Goal: Information Seeking & Learning: Learn about a topic

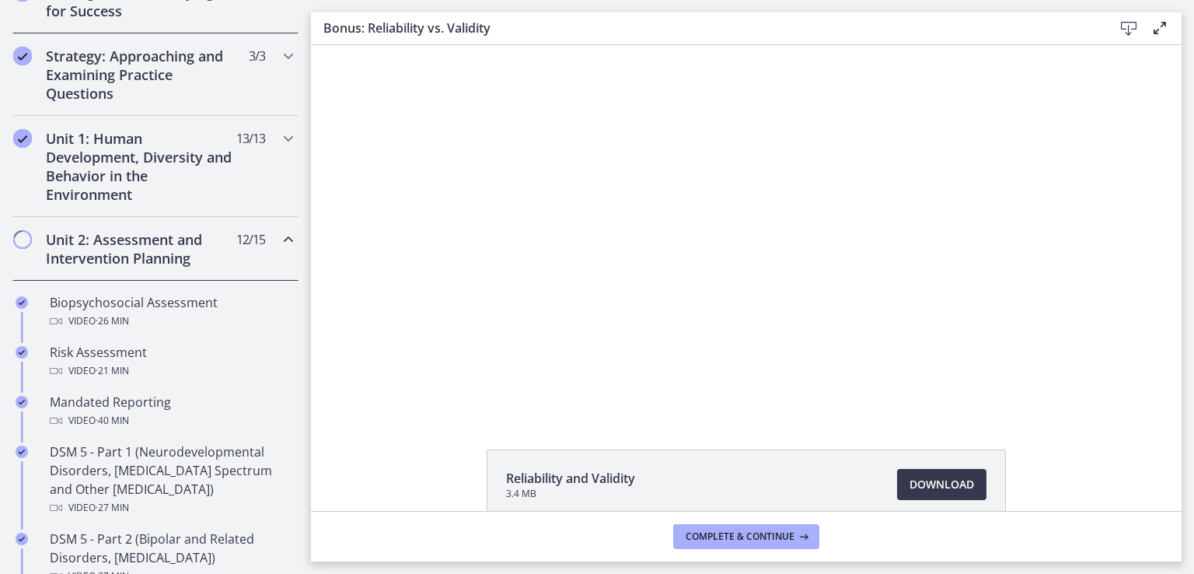
scroll to position [389, 0]
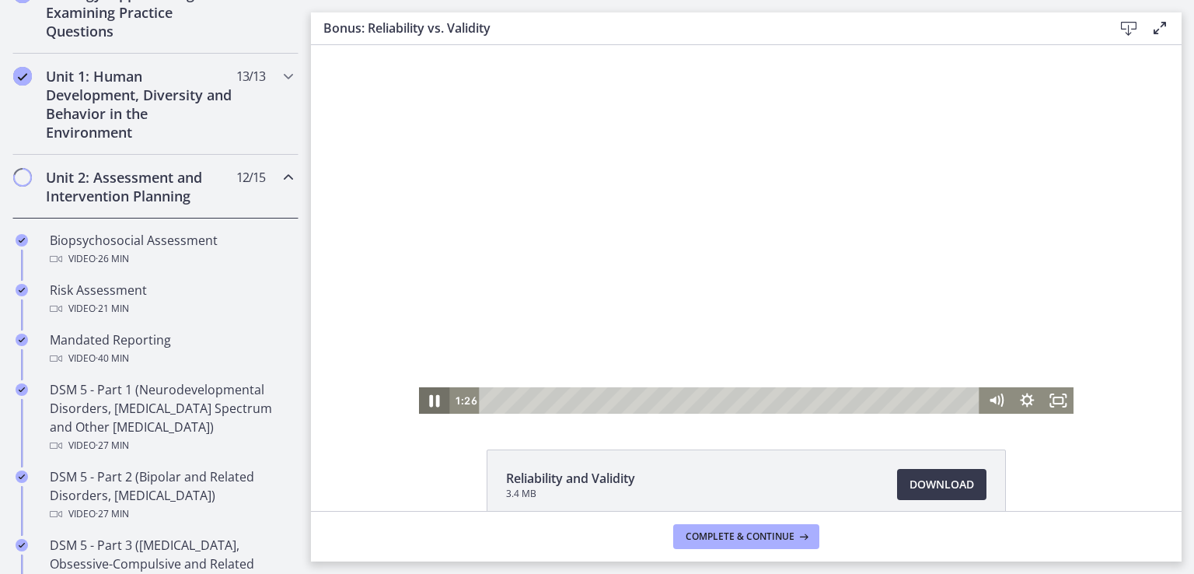
click at [424, 399] on icon "Pause" at bounding box center [434, 401] width 37 height 32
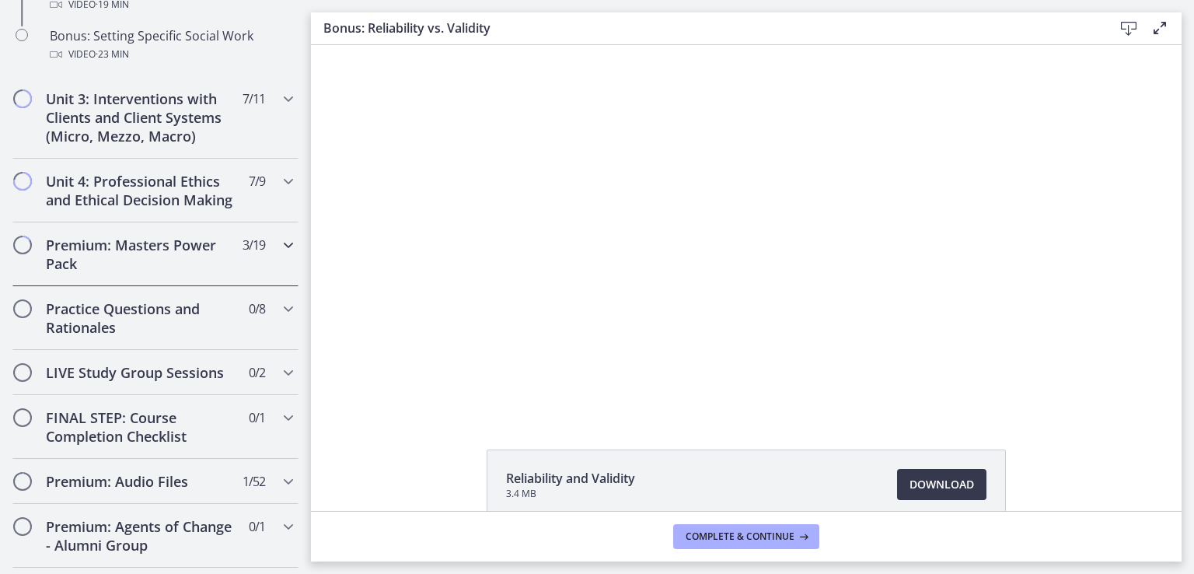
scroll to position [1477, 0]
click at [159, 272] on h2 "Premium: Masters Power Pack" at bounding box center [141, 253] width 190 height 37
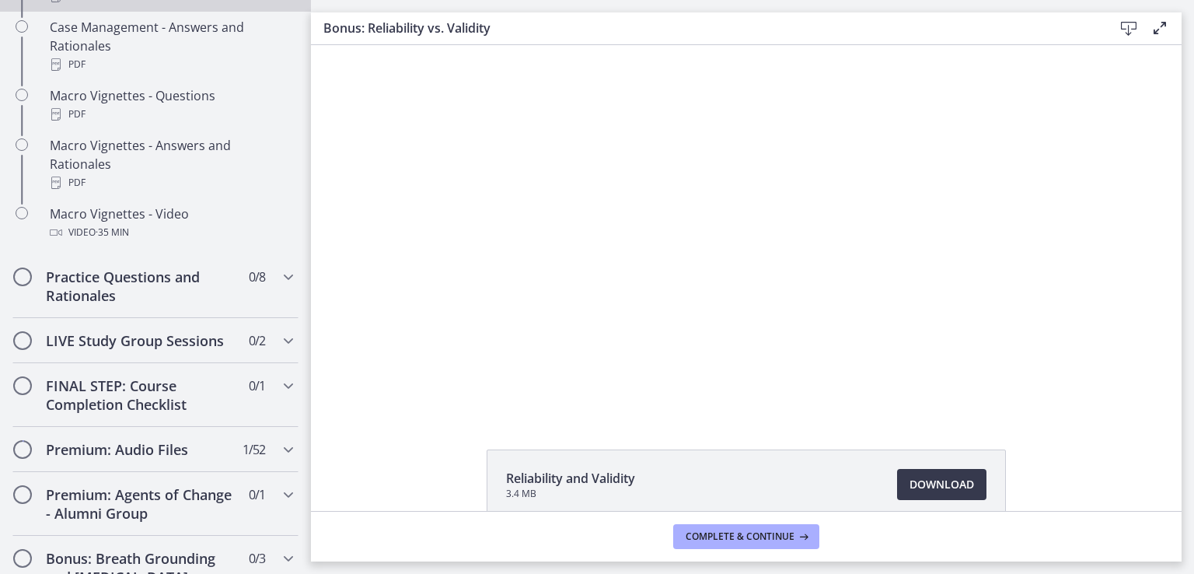
scroll to position [1632, 0]
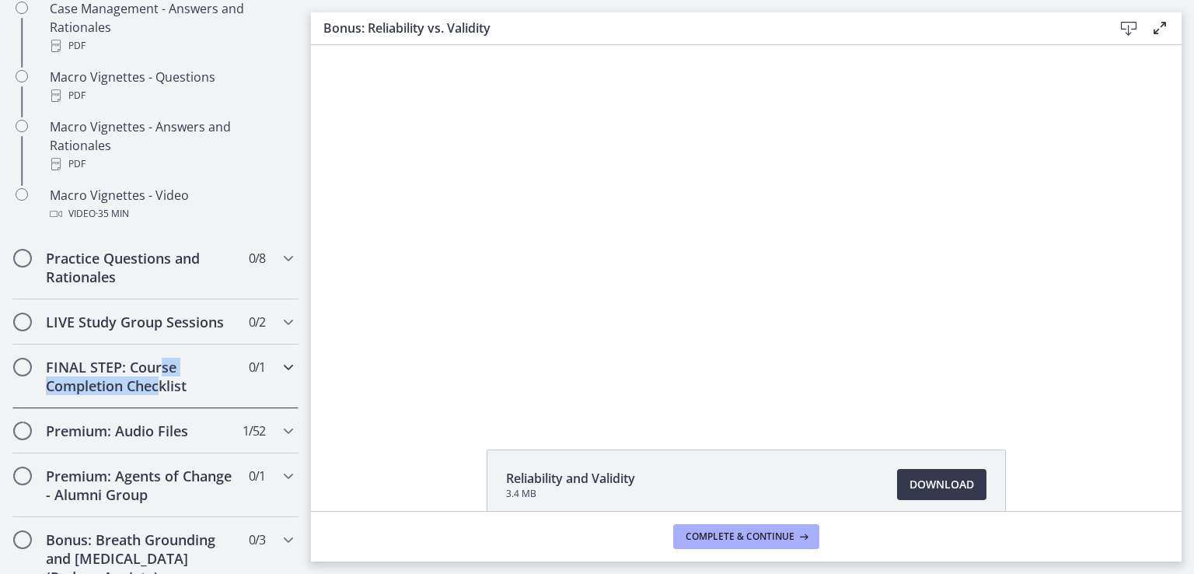
click at [163, 391] on h2 "FINAL STEP: Course Completion Checklist" at bounding box center [141, 376] width 190 height 37
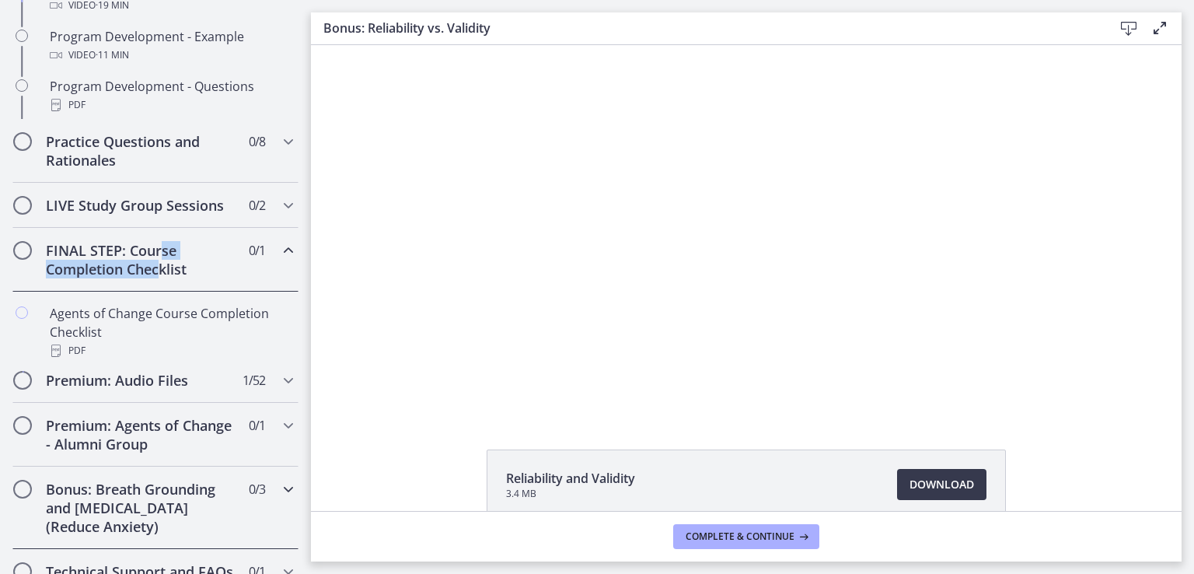
scroll to position [833, 0]
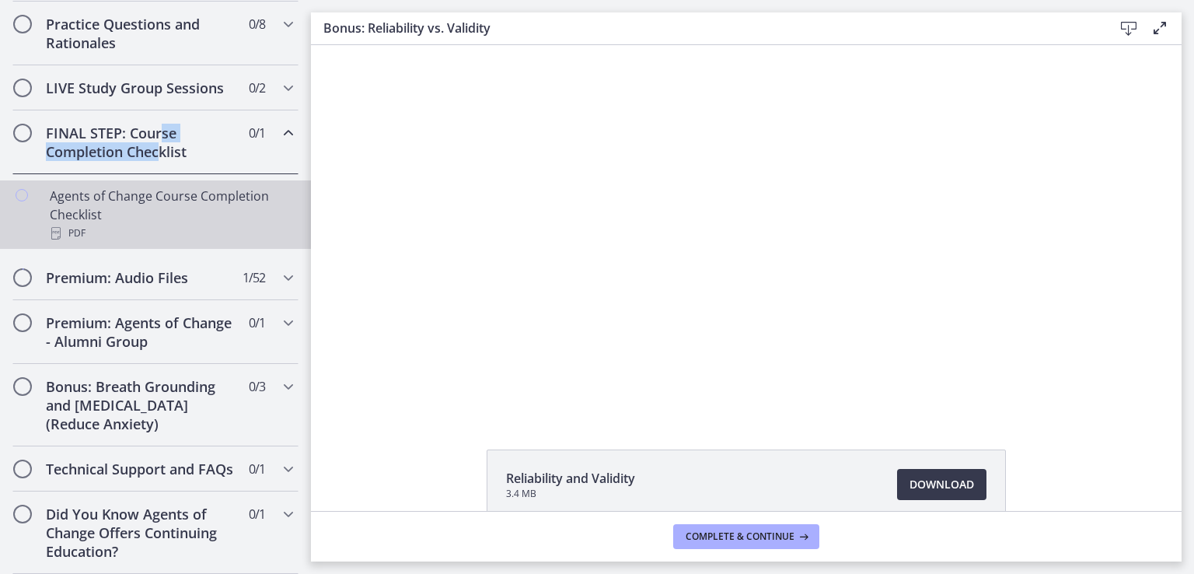
click at [148, 197] on div "Agents of Change Course Completion Checklist PDF" at bounding box center [171, 215] width 243 height 56
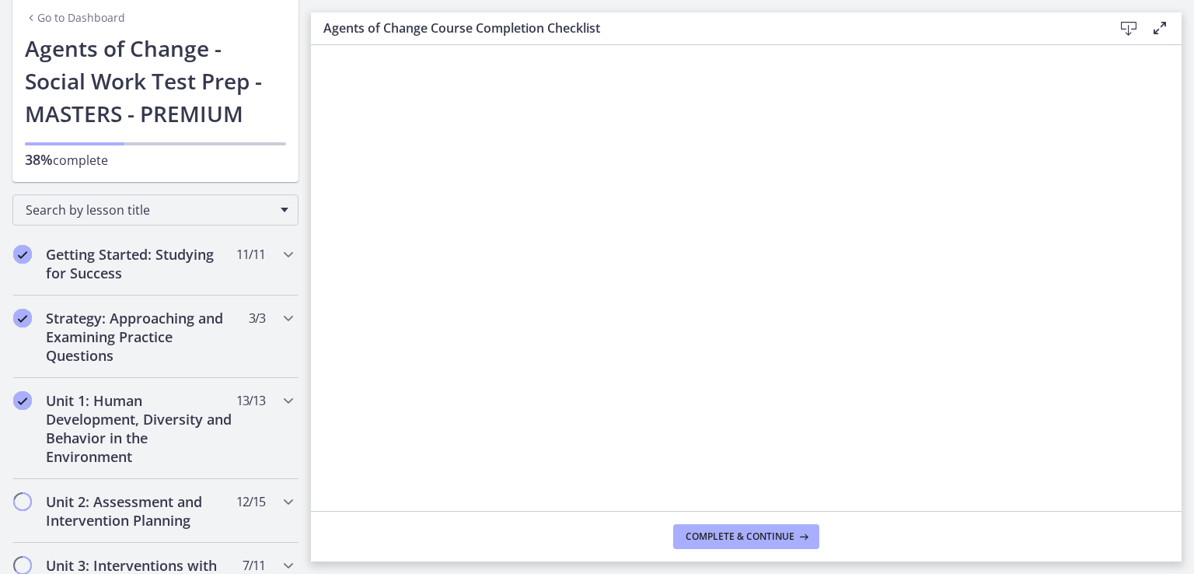
scroll to position [155, 0]
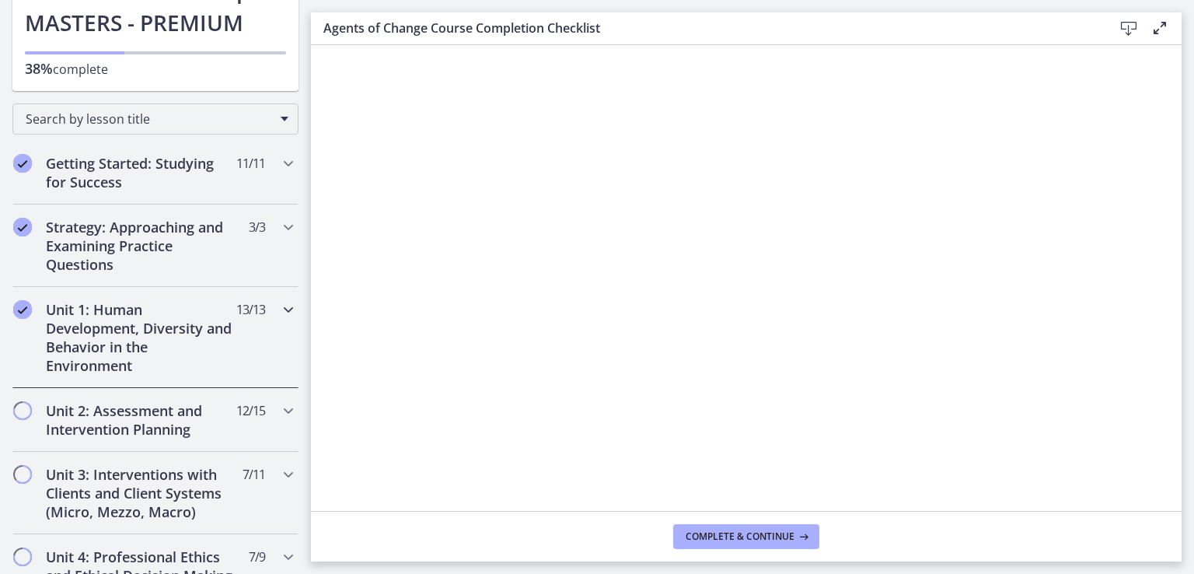
click at [105, 314] on h2 "Unit 1: Human Development, Diversity and Behavior in the Environment" at bounding box center [141, 337] width 190 height 75
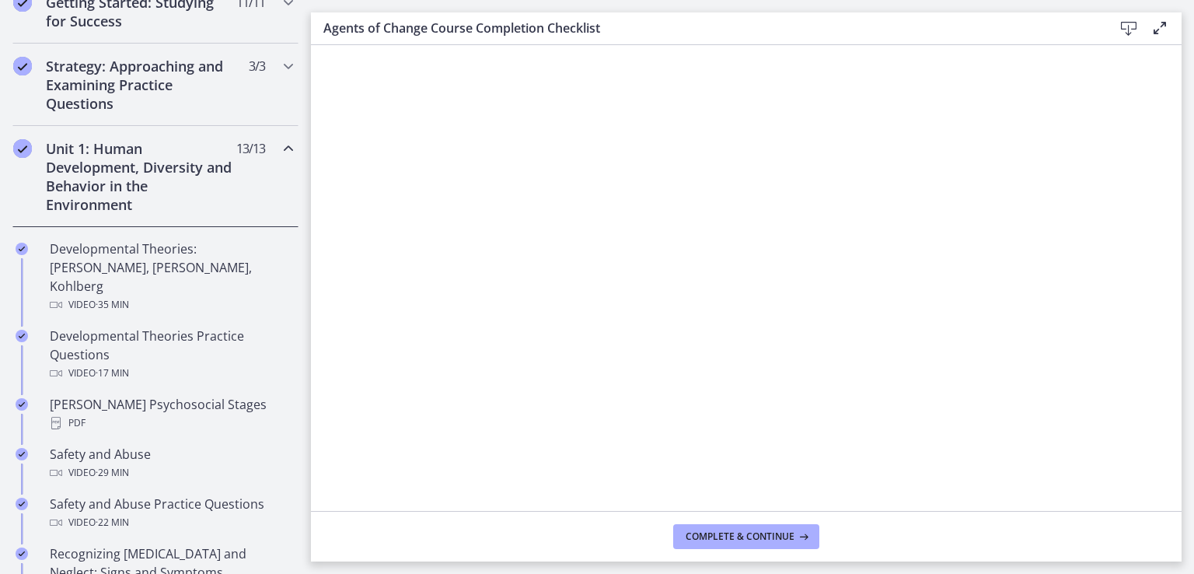
scroll to position [311, 0]
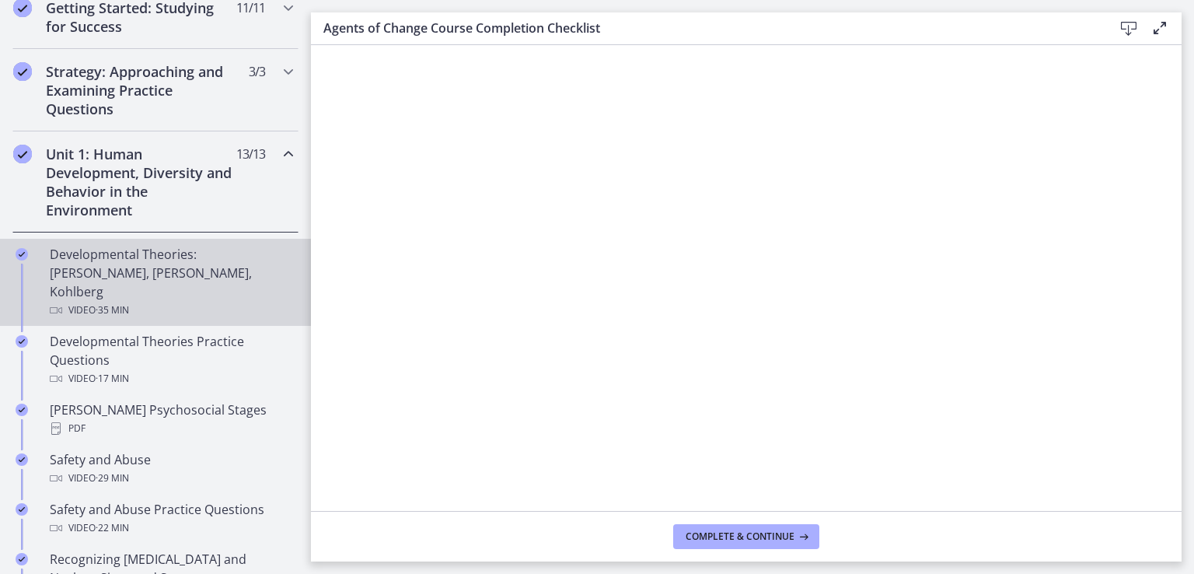
click at [102, 270] on div "Developmental Theories: [PERSON_NAME], [PERSON_NAME], Kohlberg Video · 35 min" at bounding box center [171, 282] width 243 height 75
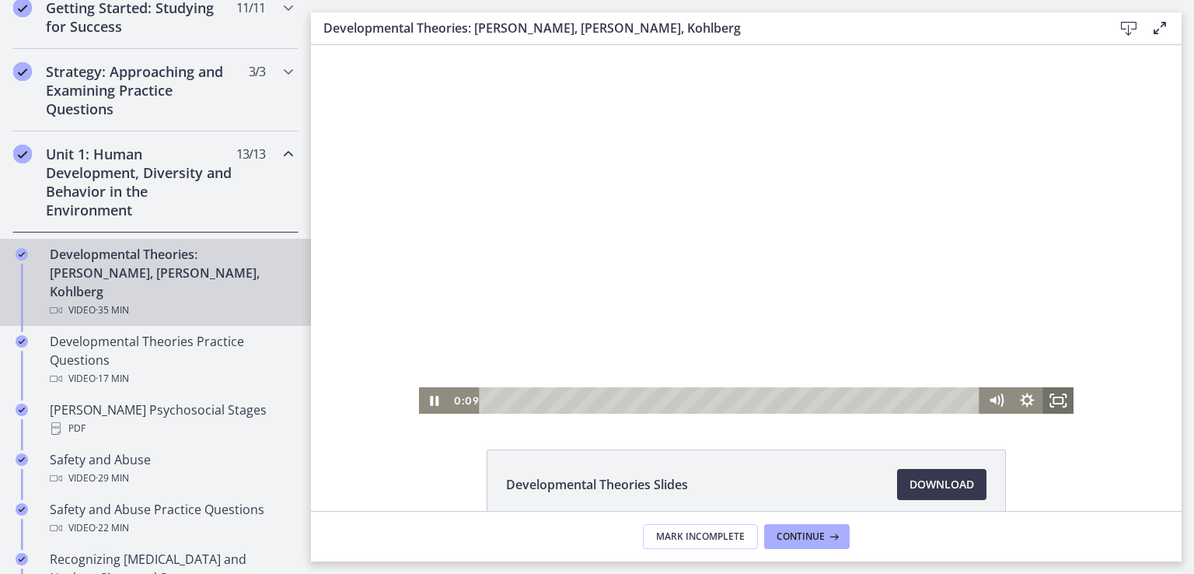
click at [1051, 393] on icon "Fullscreen" at bounding box center [1057, 400] width 31 height 26
click at [1050, 398] on icon "Fullscreen" at bounding box center [1057, 400] width 31 height 26
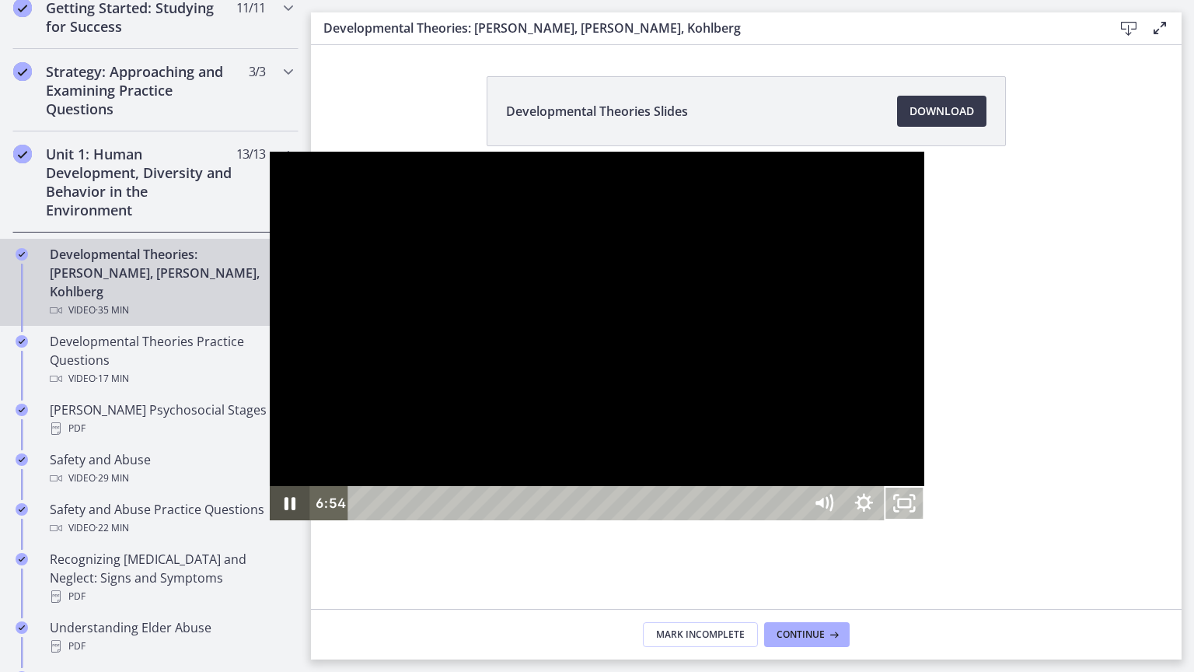
click at [270, 520] on icon "Pause" at bounding box center [290, 503] width 40 height 34
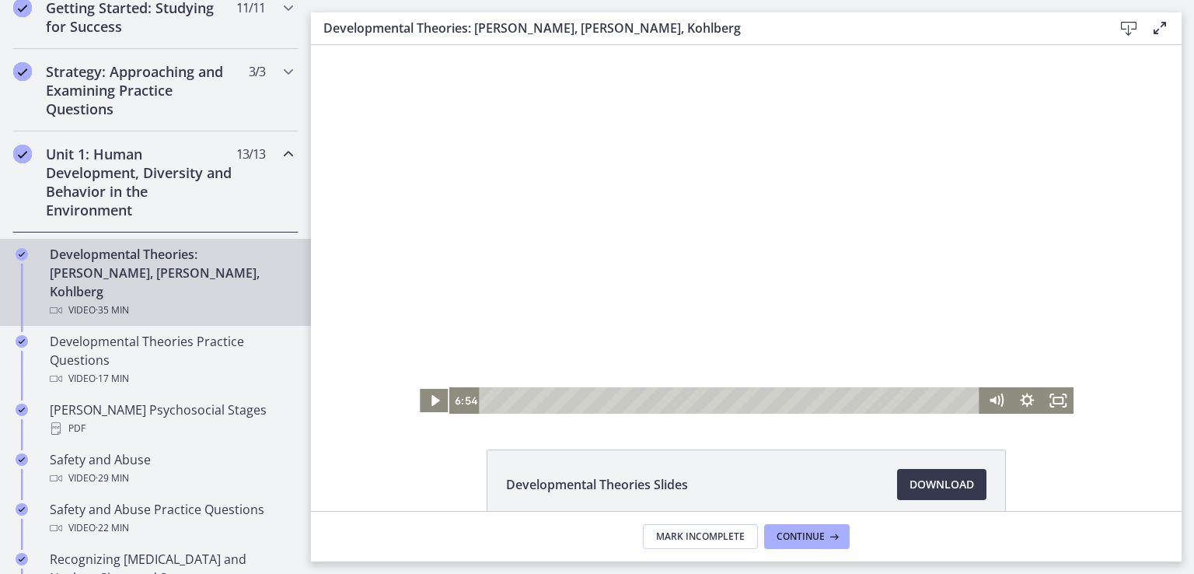
drag, startPoint x: 968, startPoint y: 255, endPoint x: 843, endPoint y: 256, distance: 124.4
click at [819, 269] on div at bounding box center [746, 229] width 655 height 368
click at [431, 399] on icon "Pause" at bounding box center [435, 401] width 9 height 10
click at [434, 389] on icon "Play Video" at bounding box center [435, 400] width 31 height 26
click at [1054, 403] on rect "Fullscreen" at bounding box center [1057, 400] width 9 height 6
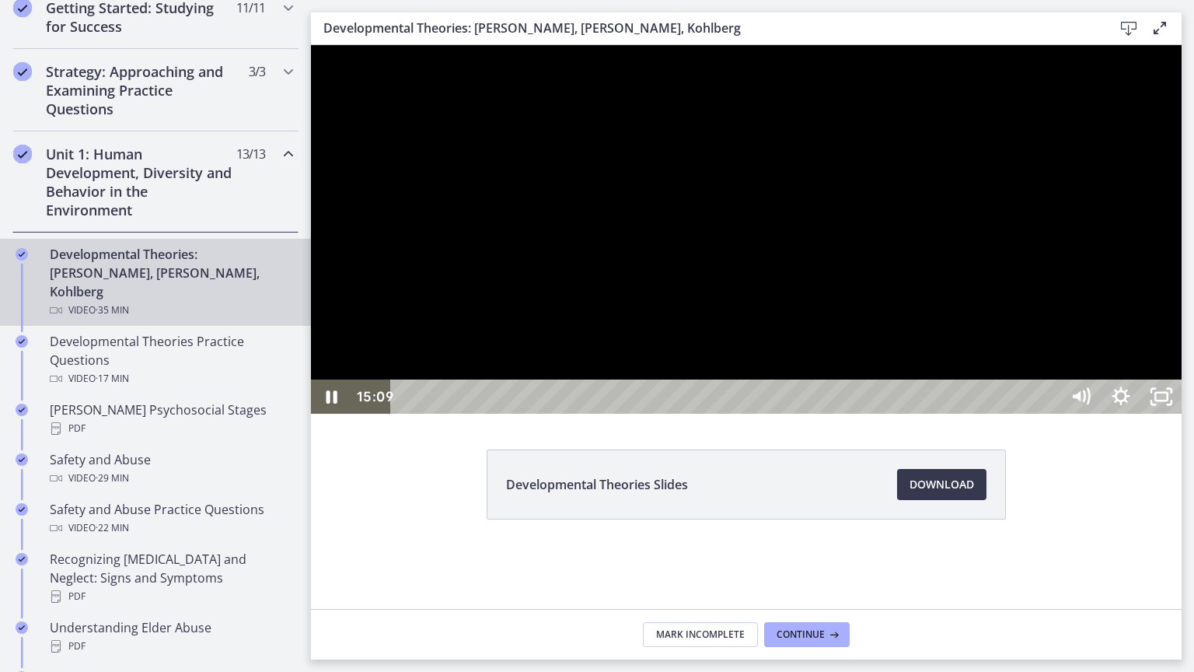
drag, startPoint x: 1504, startPoint y: 546, endPoint x: 1504, endPoint y: 391, distance: 154.7
click at [1182, 414] on div at bounding box center [746, 229] width 871 height 368
click at [332, 403] on icon "Play Video" at bounding box center [332, 396] width 10 height 14
click at [332, 417] on icon "Pause" at bounding box center [331, 396] width 48 height 41
drag, startPoint x: 331, startPoint y: 707, endPoint x: 351, endPoint y: 711, distance: 20.0
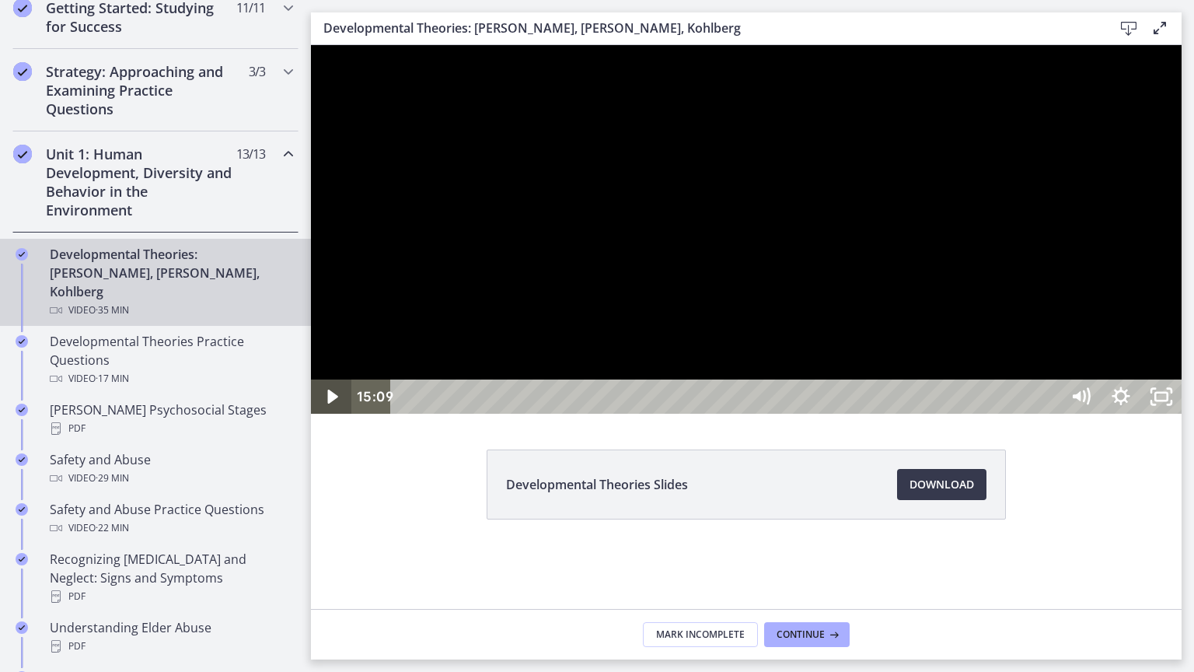
click at [350, 414] on icon "Play Video" at bounding box center [332, 396] width 40 height 34
click at [323, 414] on icon "Pause" at bounding box center [331, 396] width 40 height 34
click at [429, 414] on div at bounding box center [746, 229] width 871 height 368
click at [322, 414] on icon "Pause" at bounding box center [331, 396] width 40 height 34
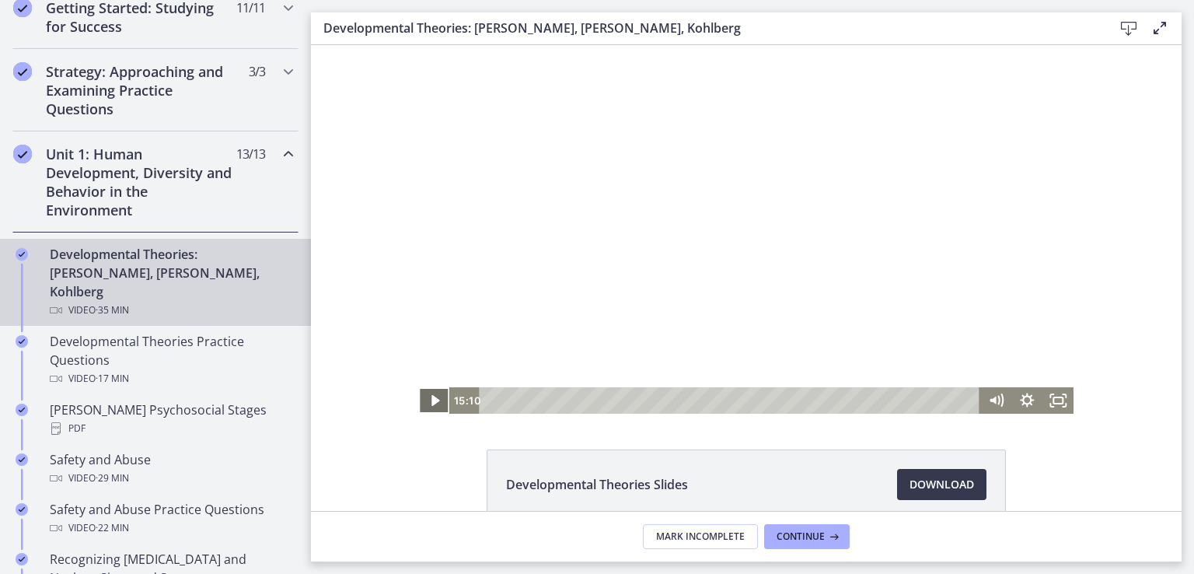
click at [431, 404] on icon "Play Video" at bounding box center [435, 400] width 8 height 11
click at [1053, 402] on rect "Fullscreen" at bounding box center [1058, 400] width 11 height 8
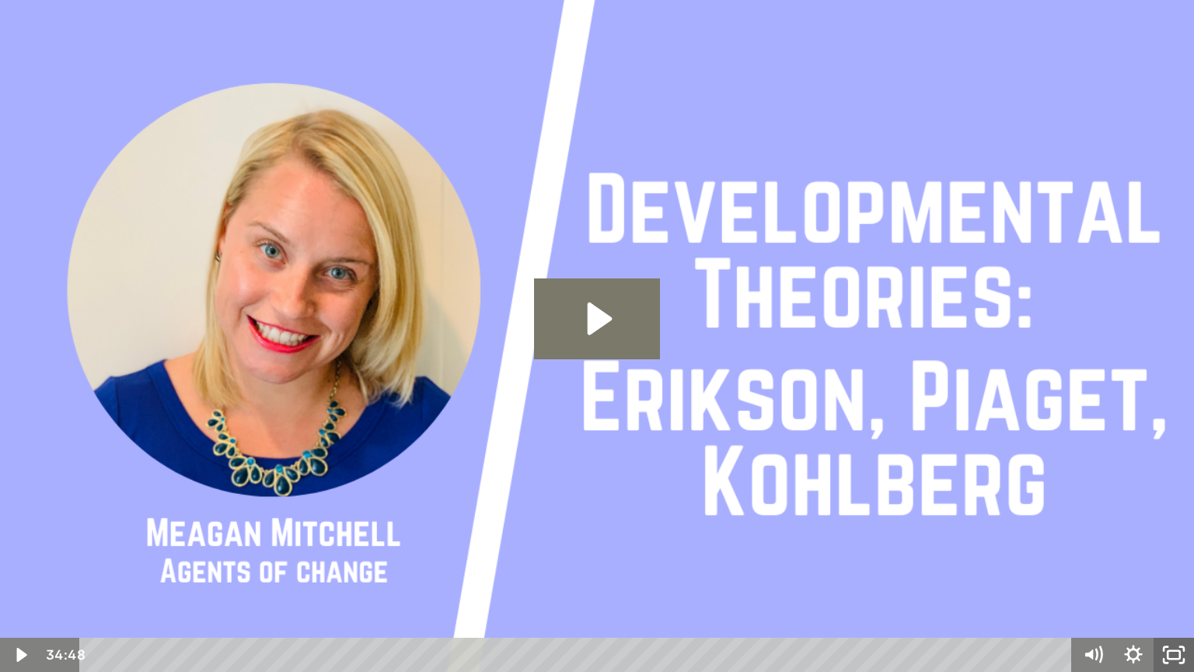
click at [1168, 573] on icon "Fullscreen" at bounding box center [1174, 654] width 40 height 34
click at [1181, 573] on icon "Unfullscreen" at bounding box center [1174, 654] width 40 height 34
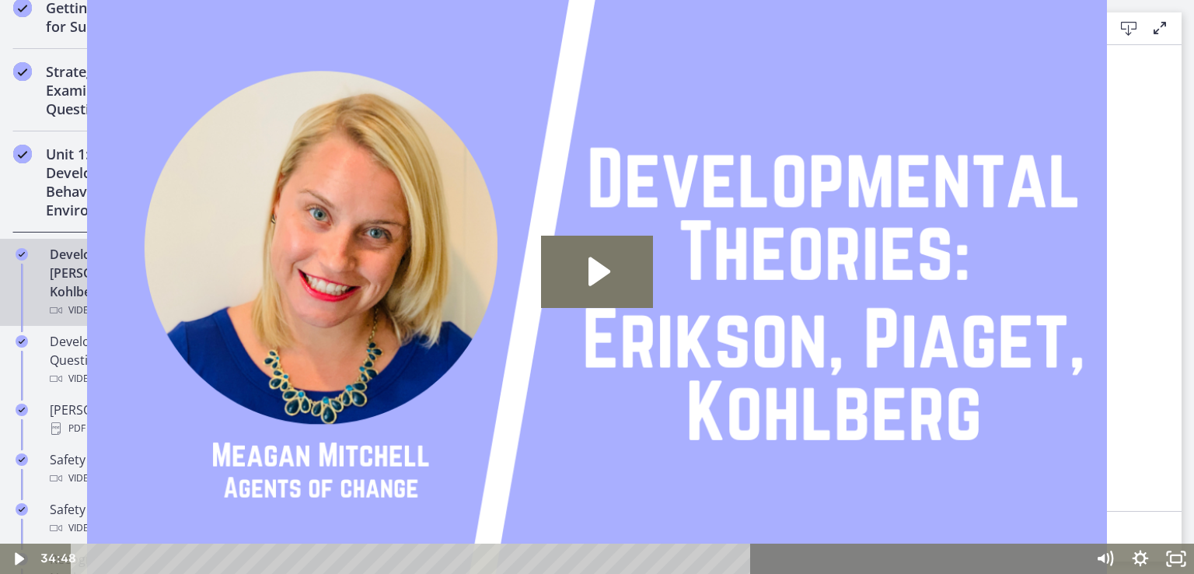
scroll to position [155, 0]
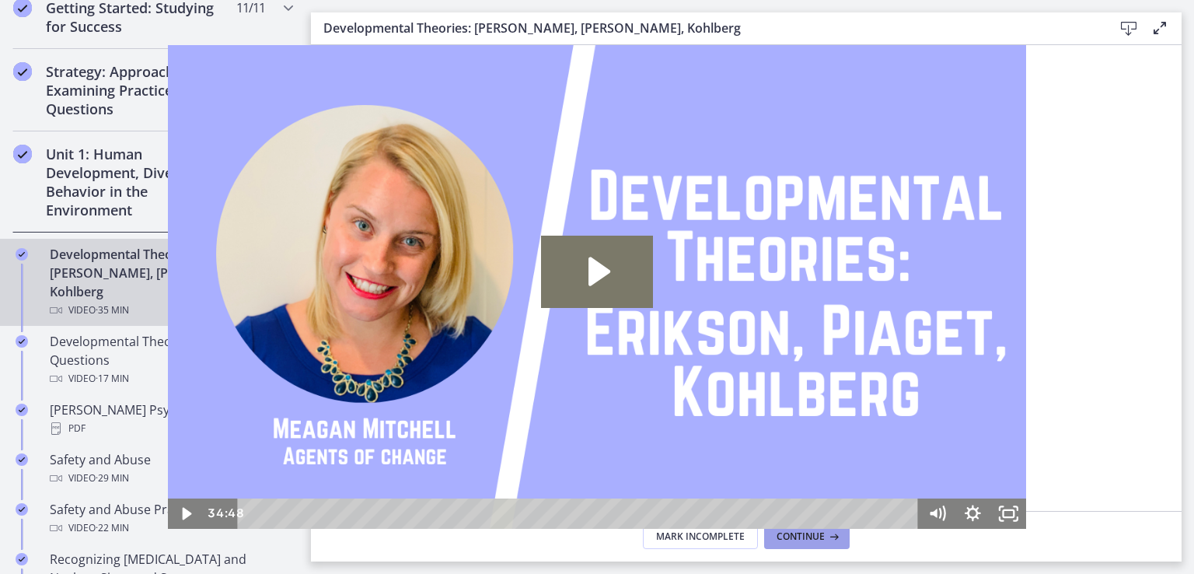
click at [820, 540] on span "Continue" at bounding box center [801, 536] width 48 height 12
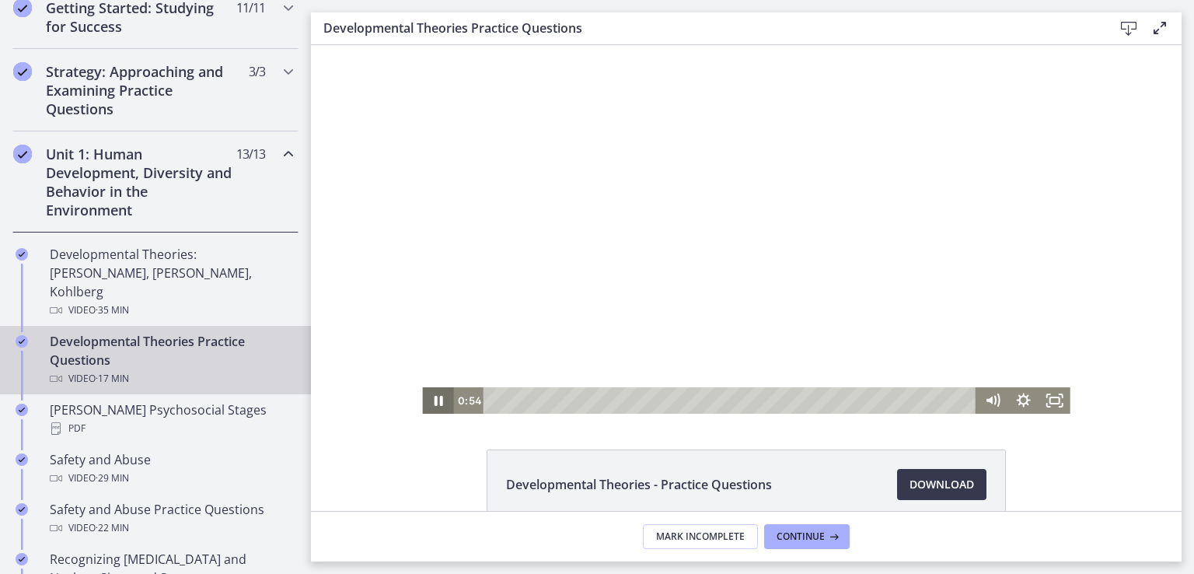
click at [434, 396] on icon "Pause" at bounding box center [438, 401] width 9 height 10
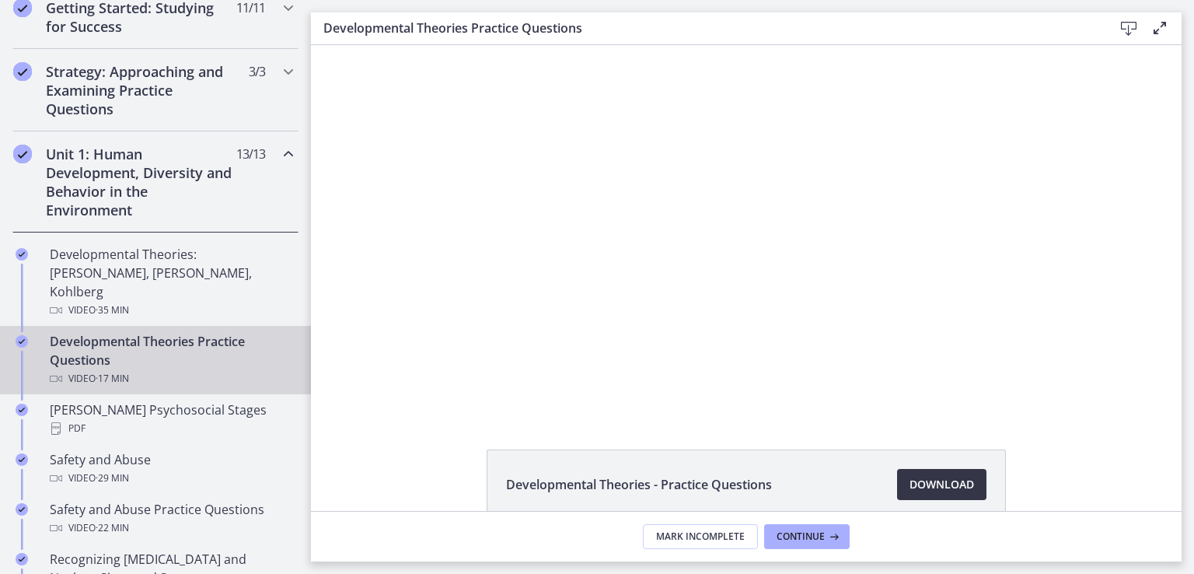
click at [910, 477] on span "Download Opens in a new window" at bounding box center [942, 484] width 65 height 19
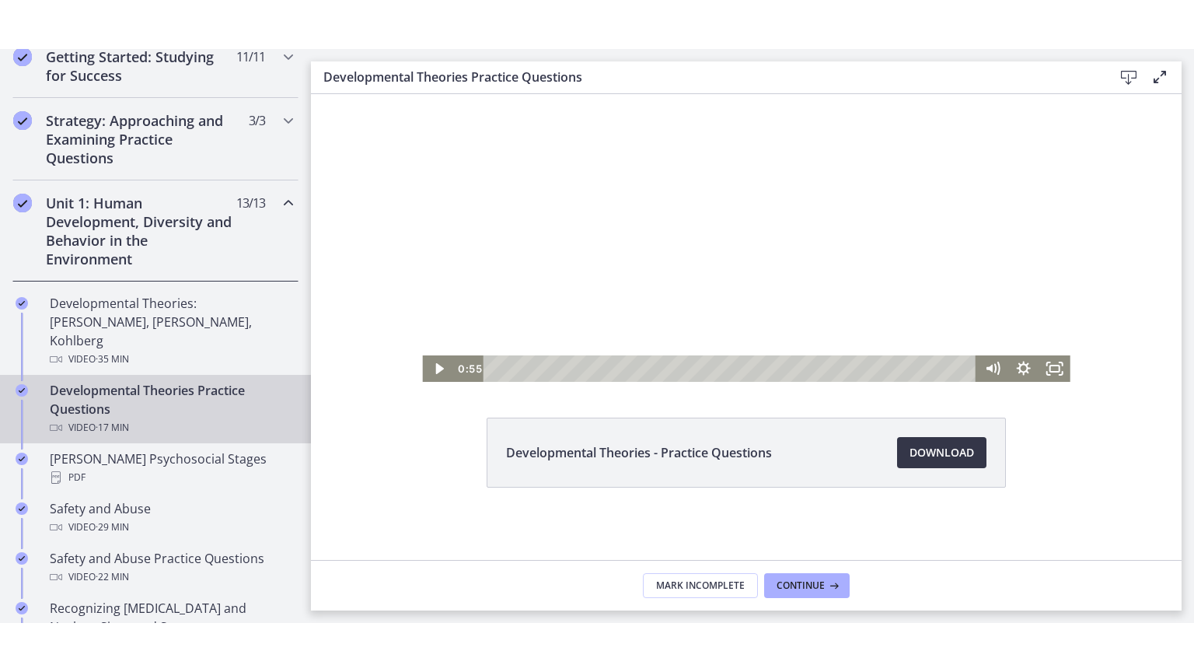
scroll to position [83, 0]
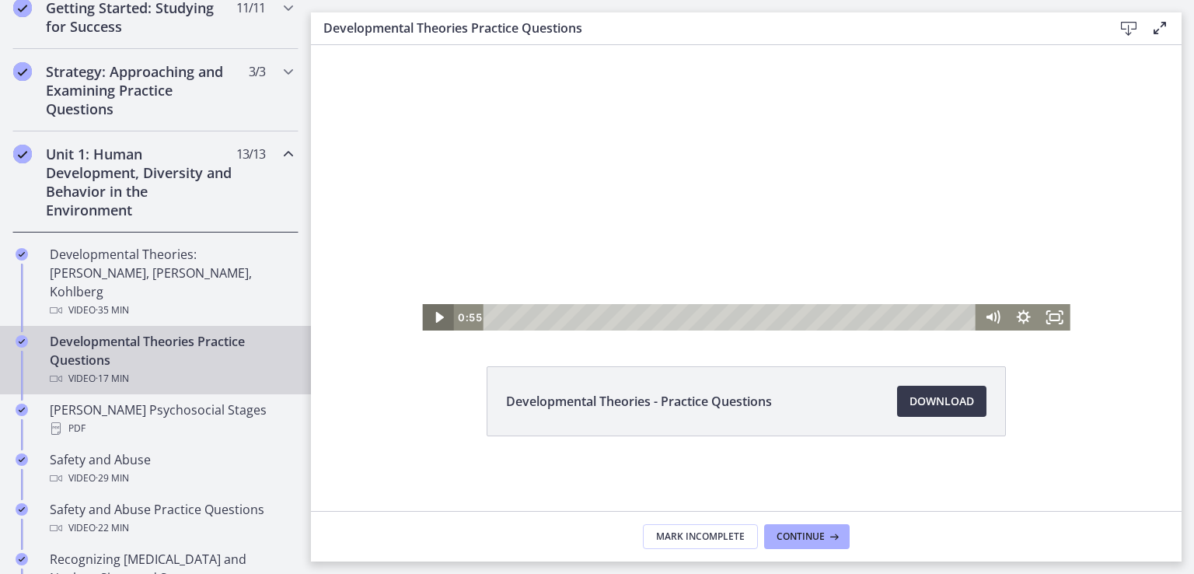
click at [432, 312] on icon "Play Video" at bounding box center [439, 317] width 31 height 26
click at [1053, 321] on icon "Fullscreen" at bounding box center [1054, 317] width 31 height 26
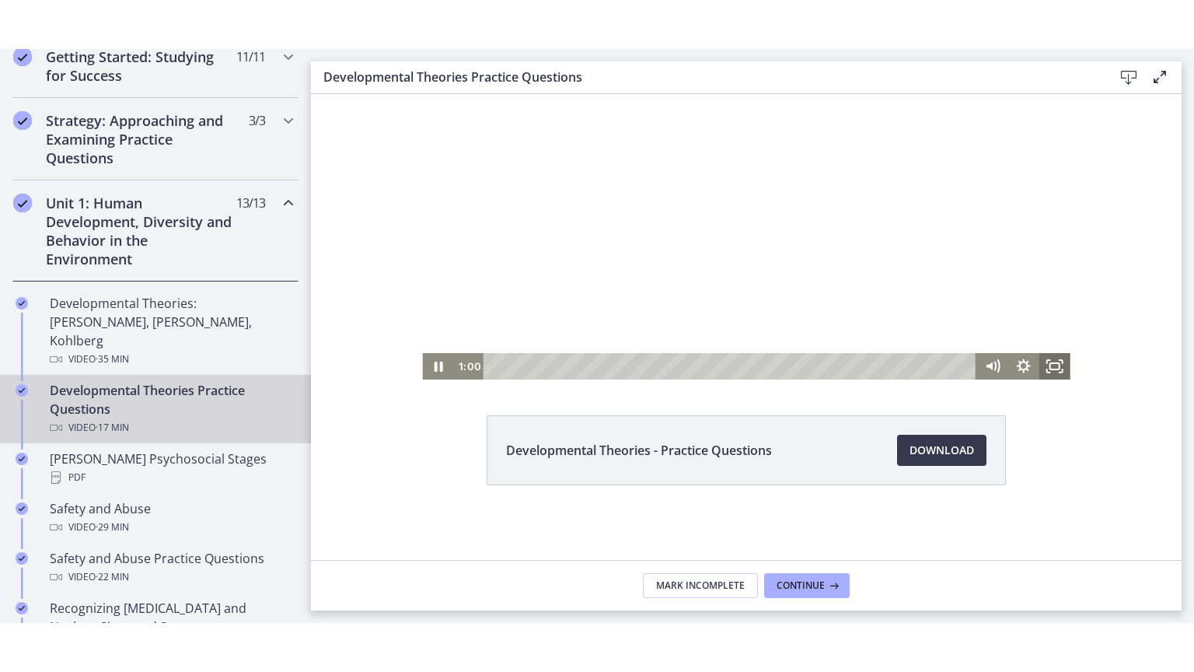
scroll to position [0, 0]
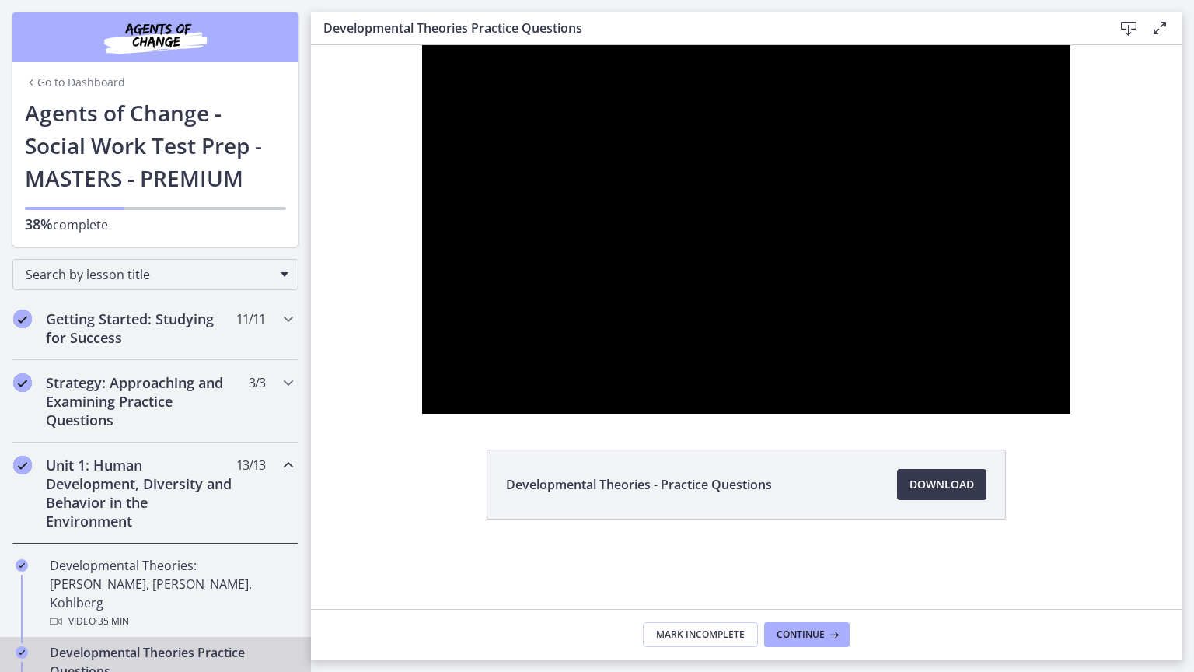
scroll to position [311, 0]
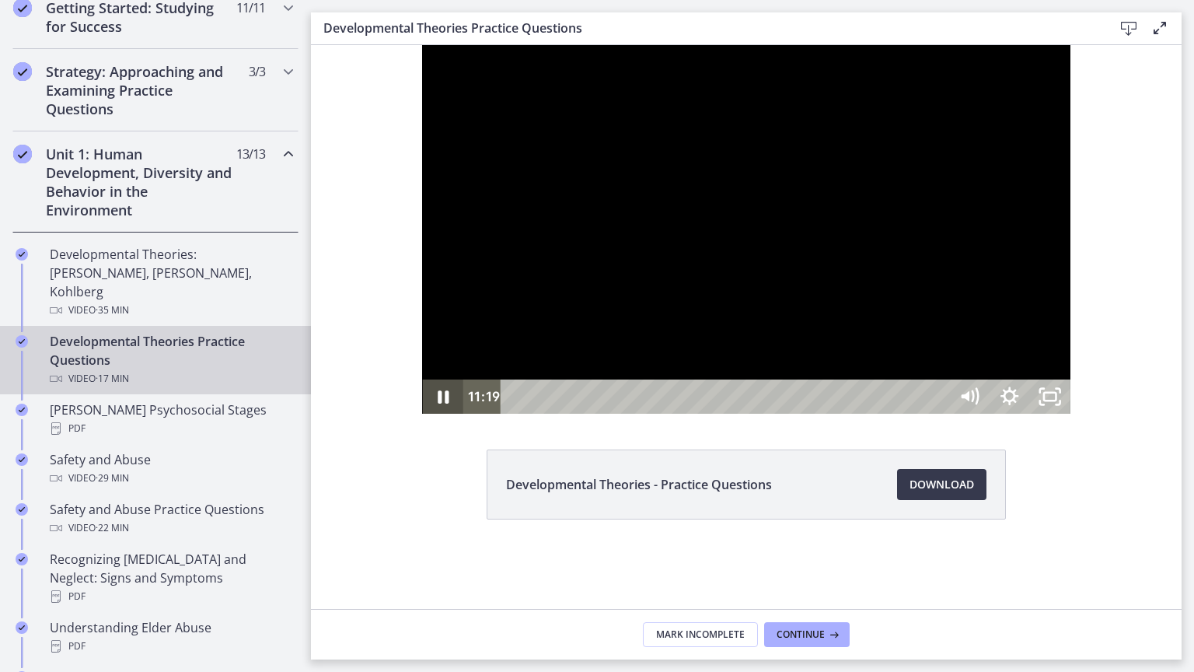
click at [438, 403] on icon "Pause" at bounding box center [443, 396] width 11 height 13
click at [424, 414] on icon "Play Video" at bounding box center [444, 396] width 40 height 34
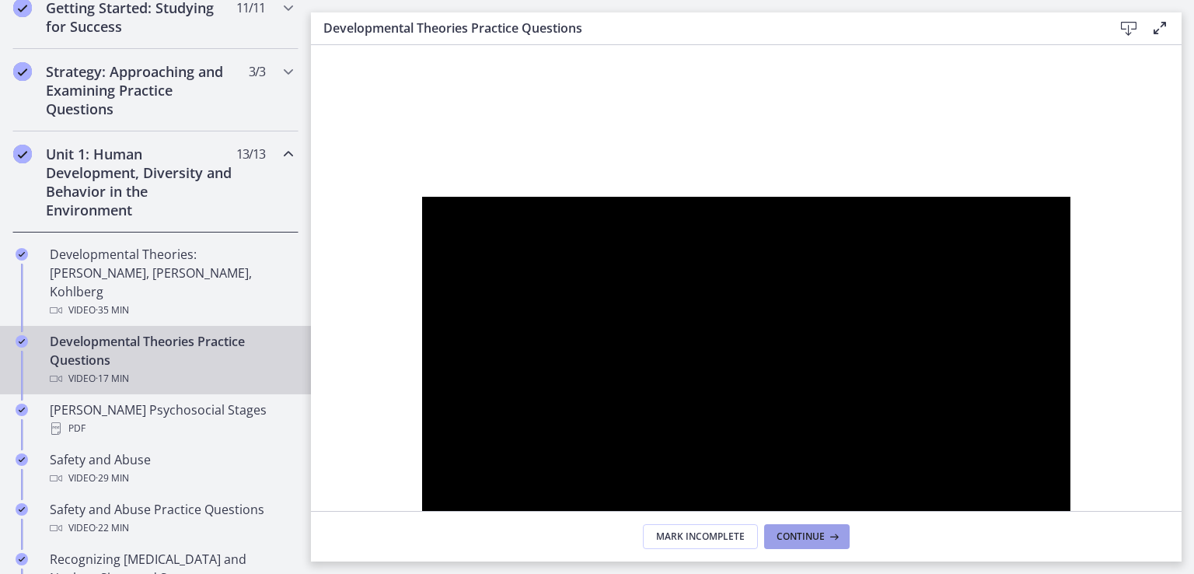
click at [798, 537] on span "Continue" at bounding box center [801, 536] width 48 height 12
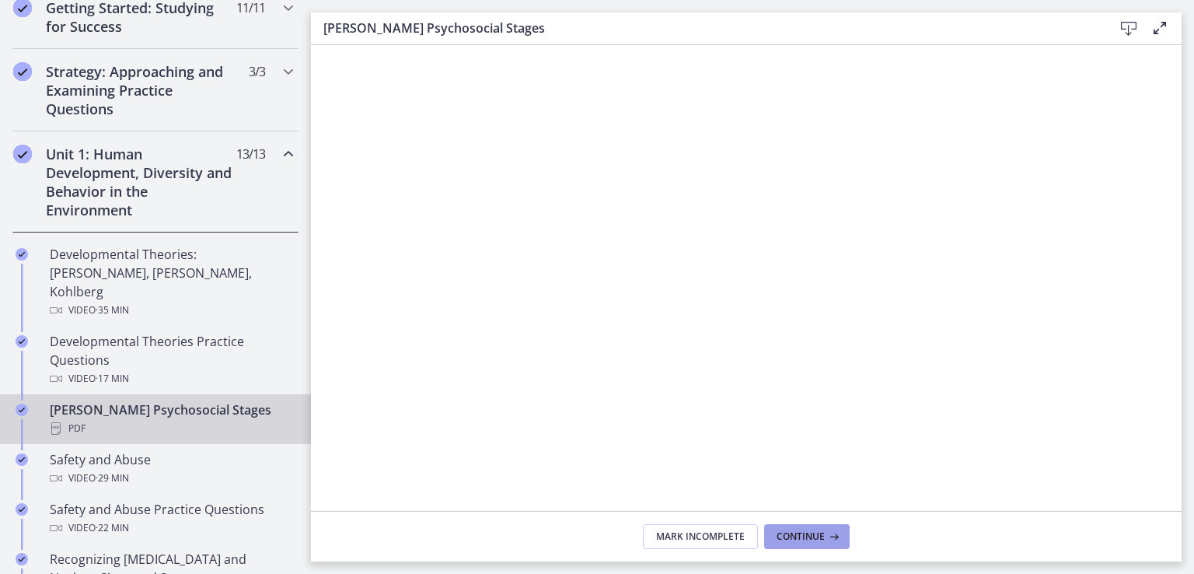
click at [784, 539] on span "Continue" at bounding box center [801, 536] width 48 height 12
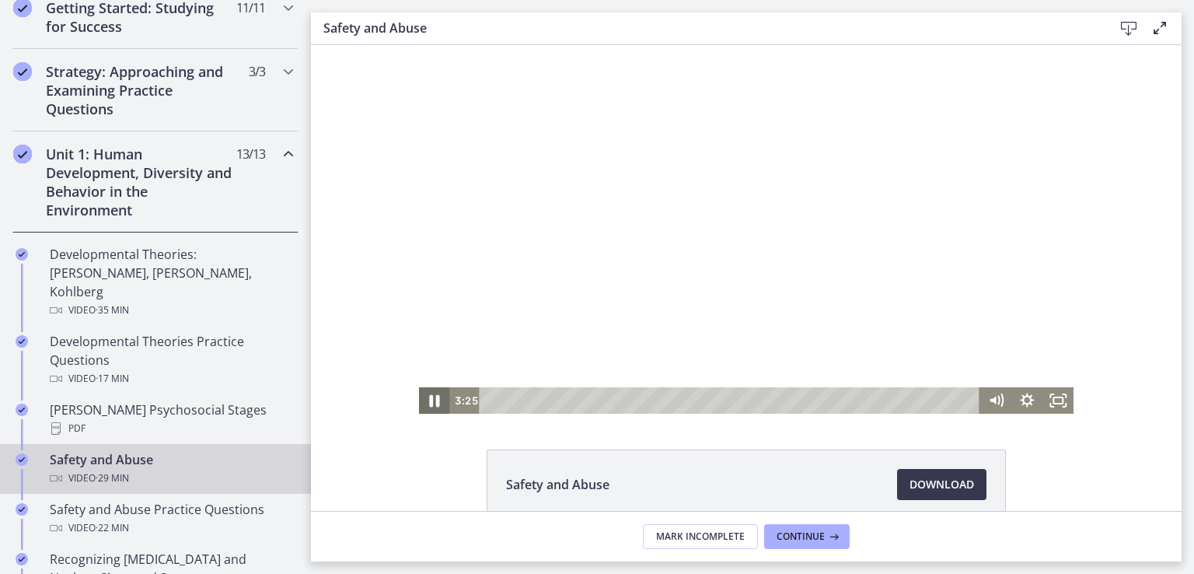
click at [421, 403] on icon "Pause" at bounding box center [434, 401] width 37 height 32
click at [438, 400] on icon "Play Video" at bounding box center [435, 400] width 31 height 26
click at [435, 394] on icon "Pause" at bounding box center [434, 400] width 31 height 26
click at [424, 399] on icon "Play Video" at bounding box center [435, 401] width 37 height 32
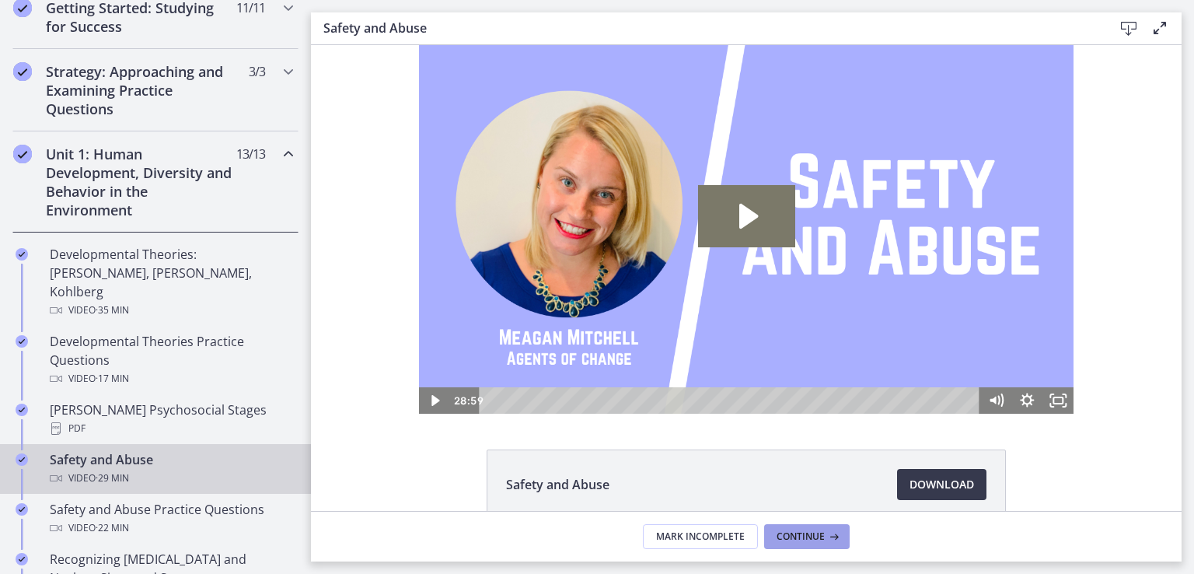
click at [802, 538] on span "Continue" at bounding box center [801, 536] width 48 height 12
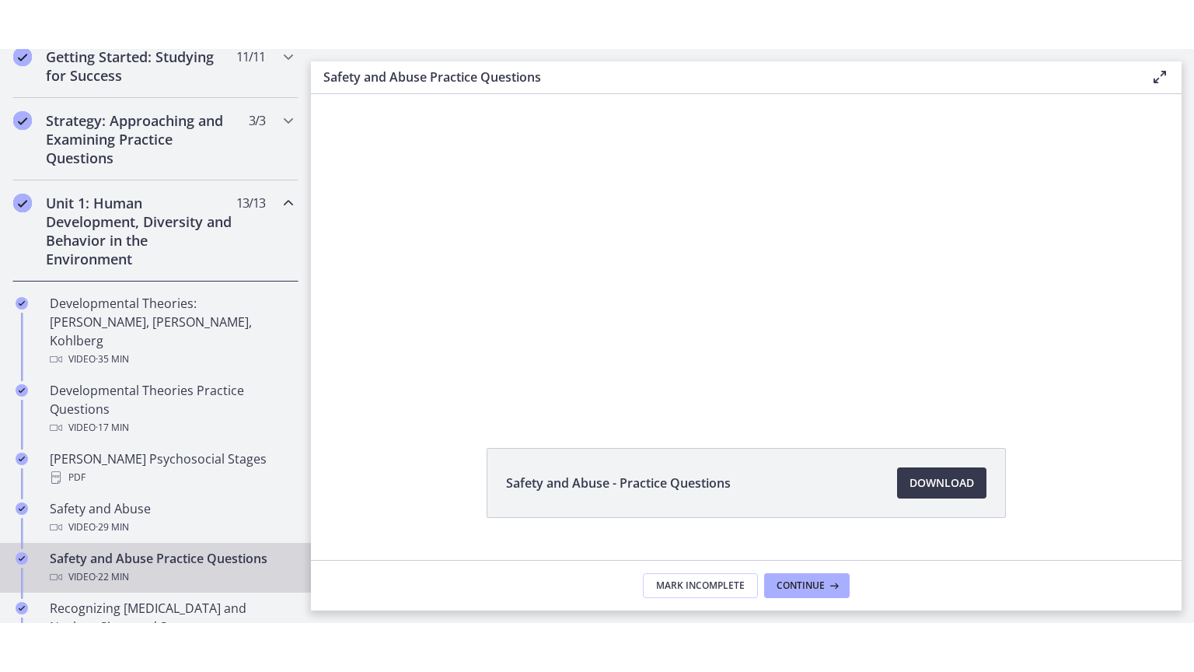
scroll to position [78, 0]
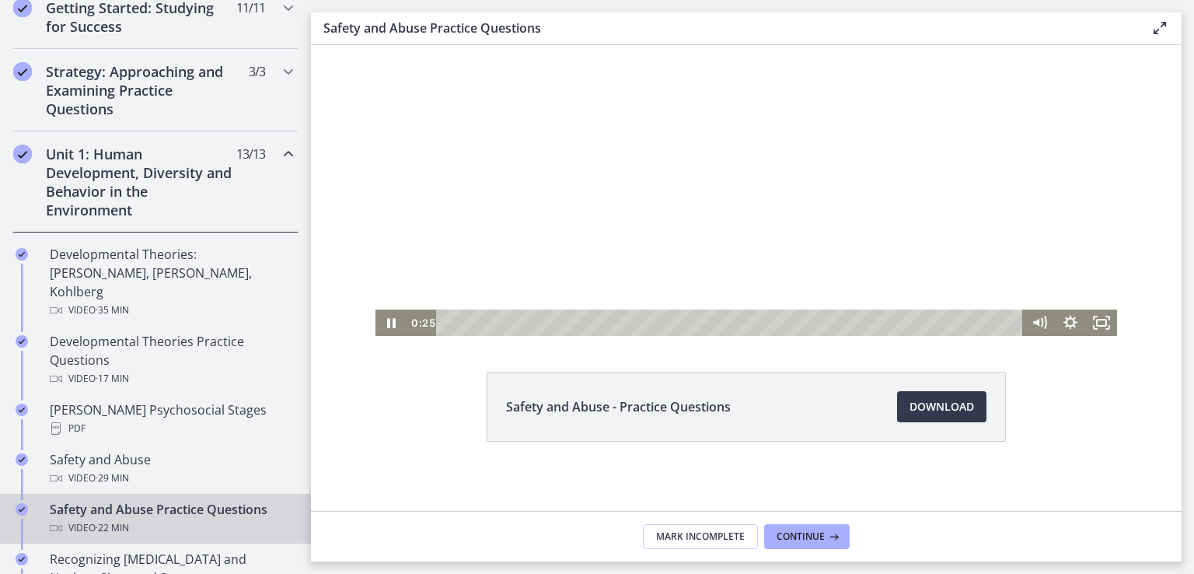
click at [889, 162] on div at bounding box center [746, 151] width 742 height 368
click at [889, 206] on div at bounding box center [746, 151] width 742 height 368
click at [1092, 318] on icon "Fullscreen" at bounding box center [1101, 323] width 37 height 32
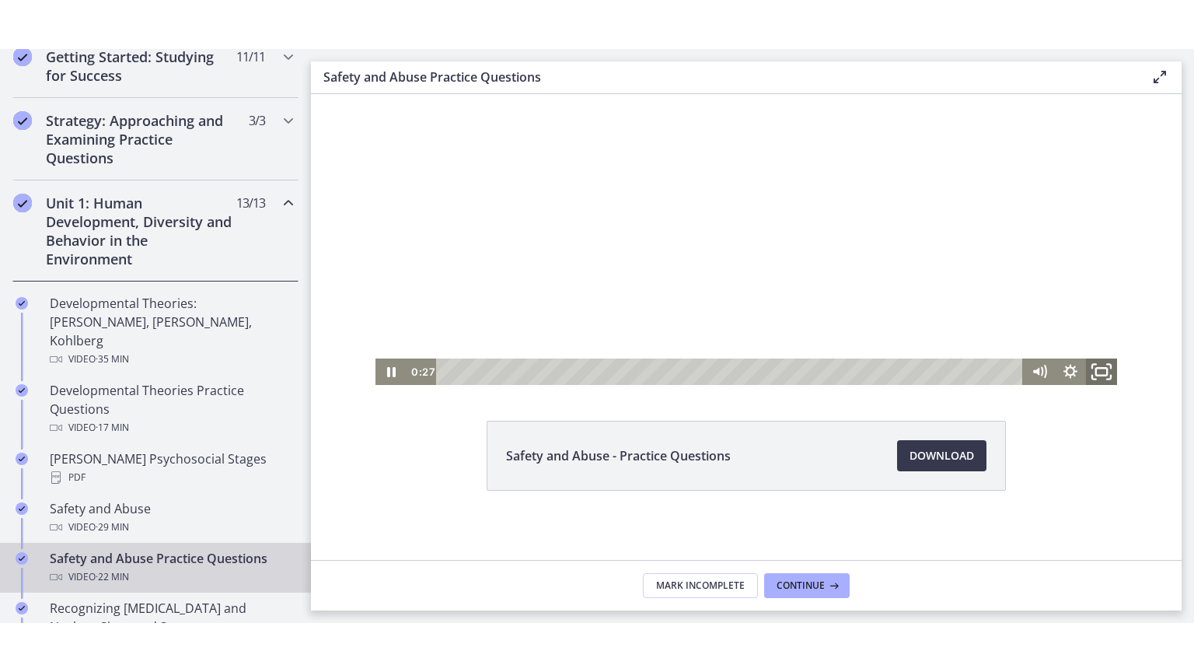
scroll to position [0, 0]
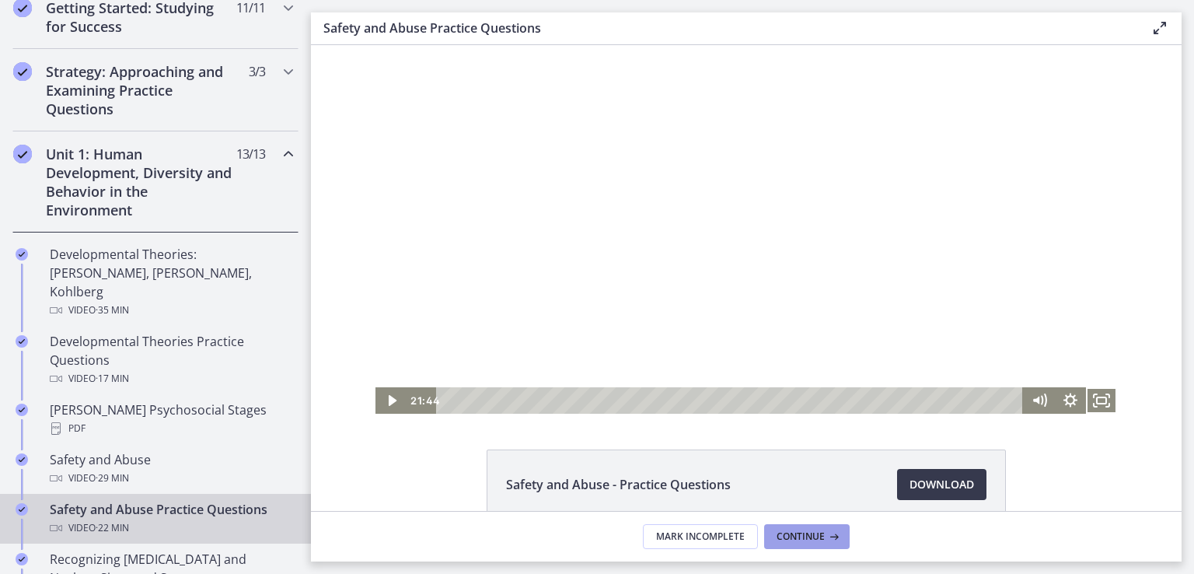
click at [796, 539] on span "Continue" at bounding box center [801, 536] width 48 height 12
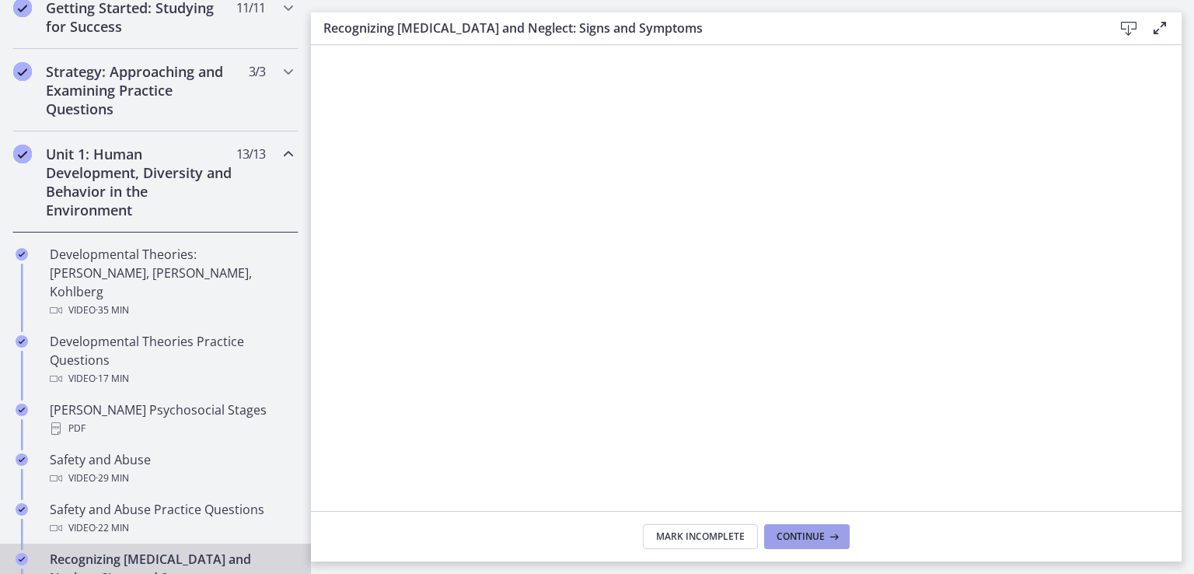
click at [796, 539] on span "Continue" at bounding box center [801, 536] width 48 height 12
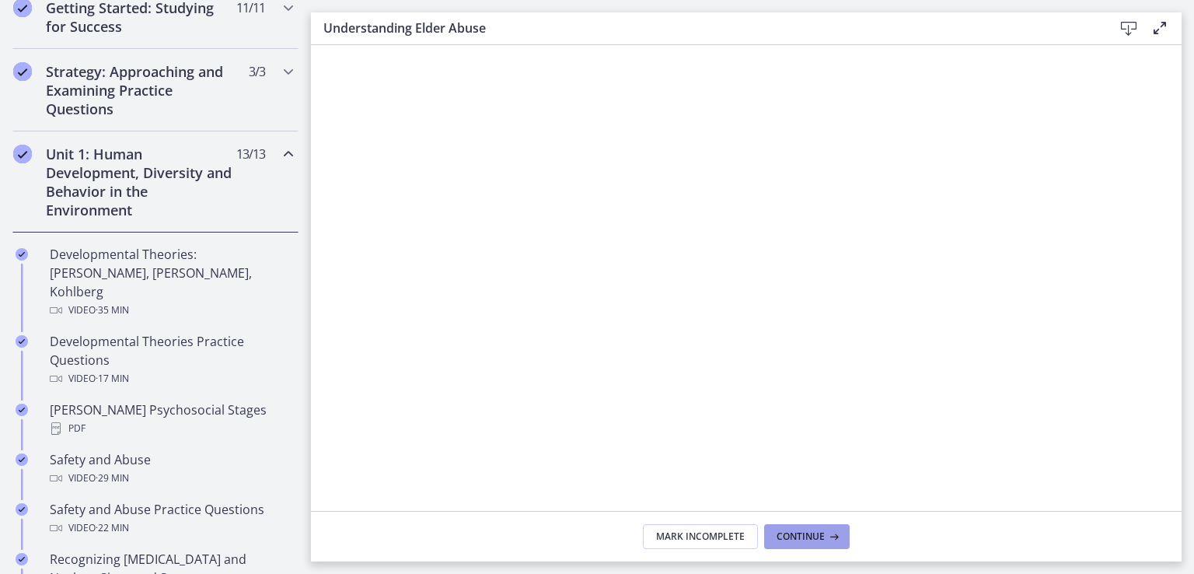
click at [794, 539] on span "Continue" at bounding box center [801, 536] width 48 height 12
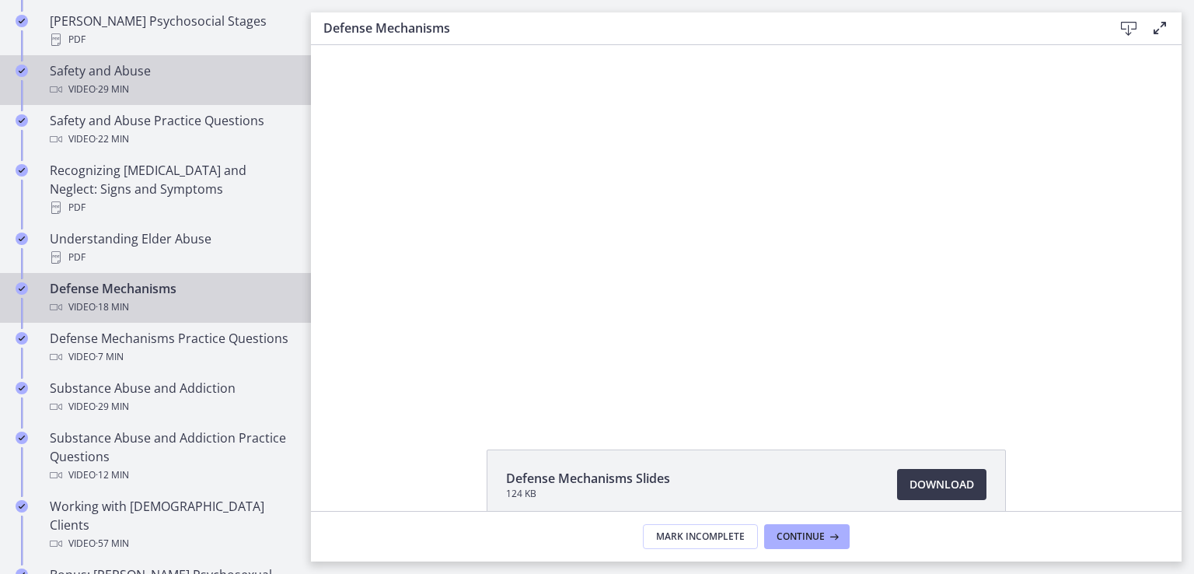
scroll to position [777, 0]
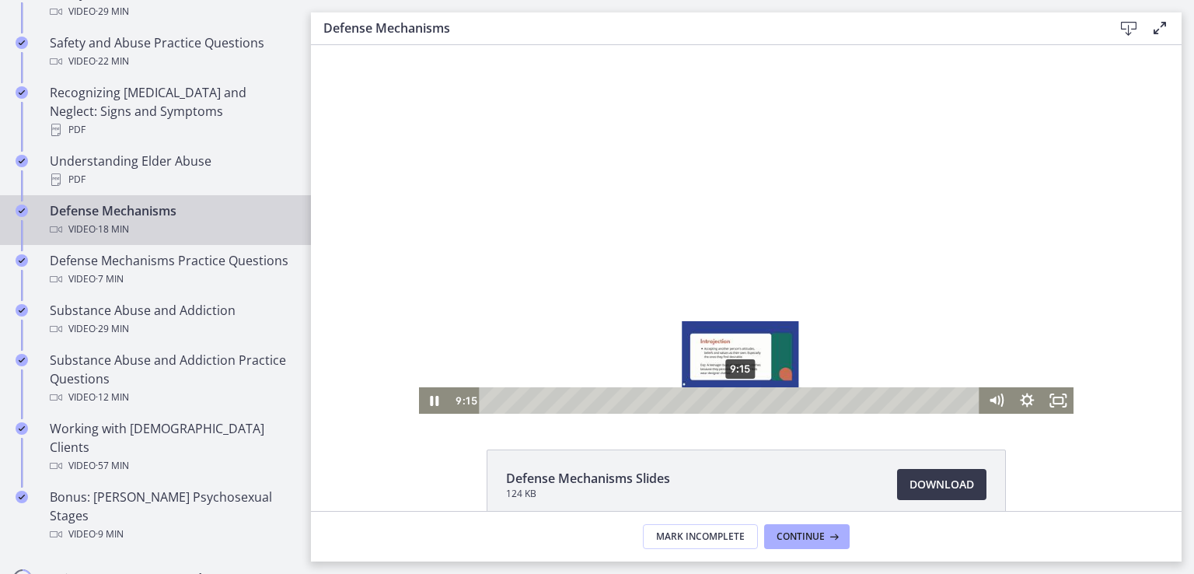
click at [735, 396] on div "9:15" at bounding box center [732, 400] width 482 height 26
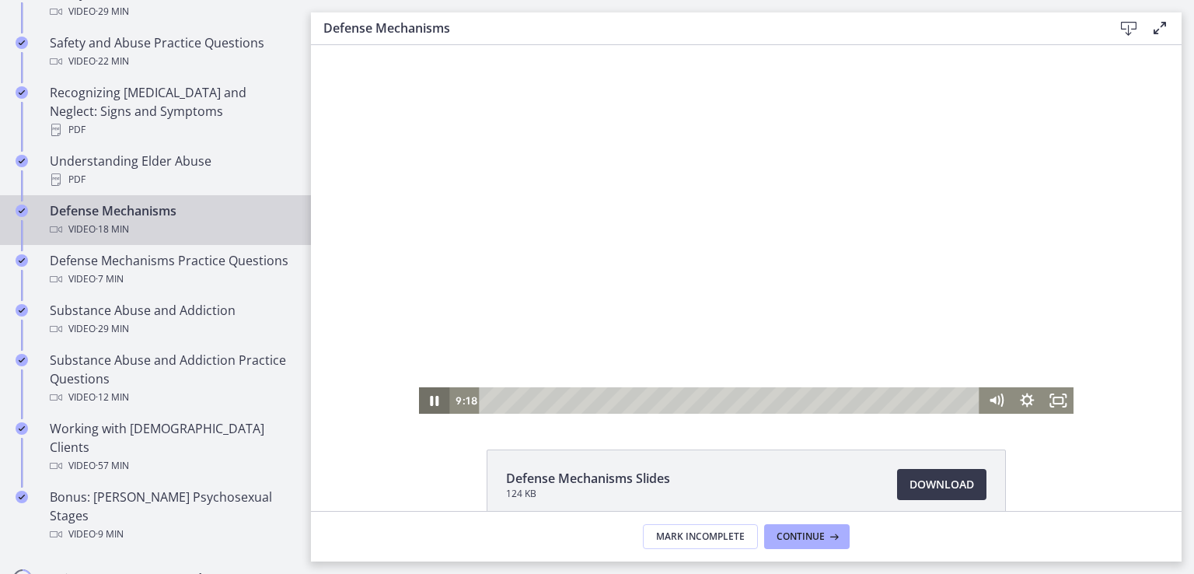
click at [424, 407] on icon "Pause" at bounding box center [434, 400] width 31 height 26
click at [424, 407] on icon "Play Video" at bounding box center [435, 400] width 31 height 26
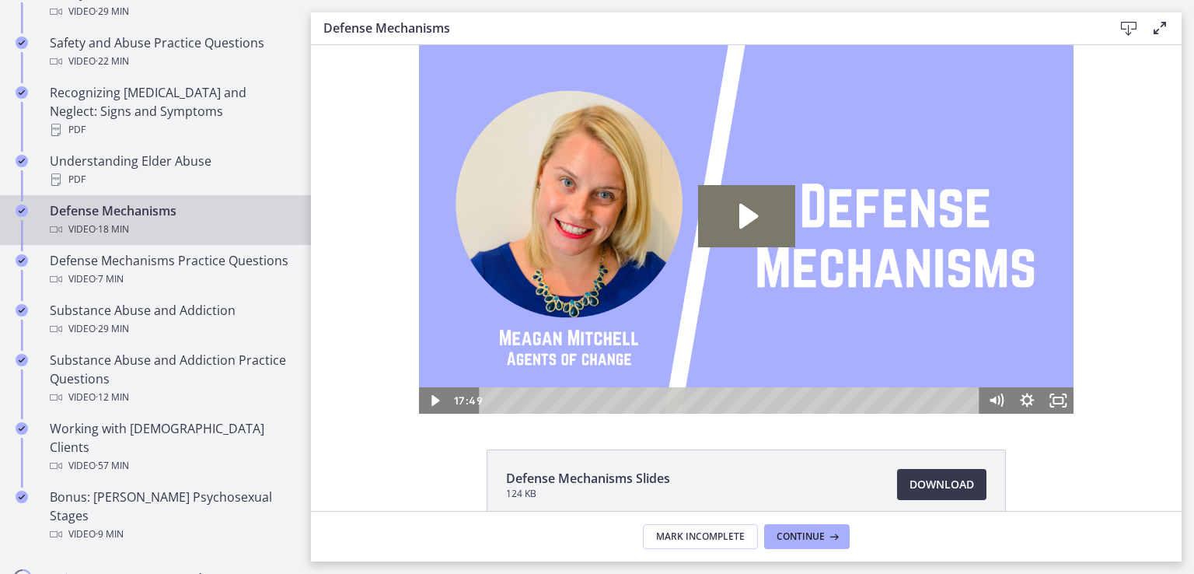
scroll to position [0, 0]
click at [923, 482] on span "Download Opens in a new window" at bounding box center [942, 484] width 65 height 19
